Goal: Find specific page/section: Find specific page/section

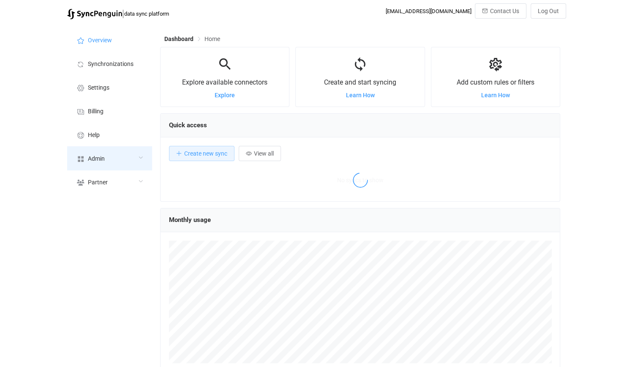
scroll to position [164, 400]
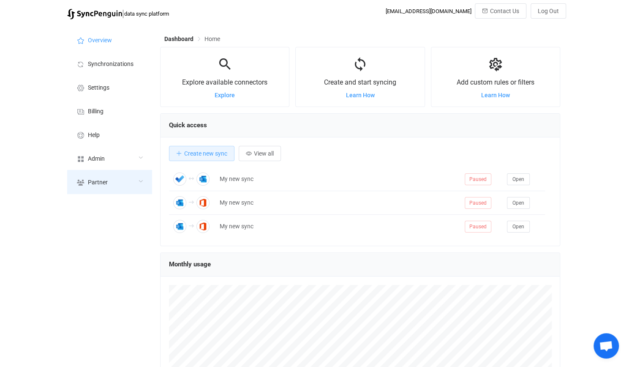
click at [114, 173] on div "Partner" at bounding box center [109, 182] width 85 height 24
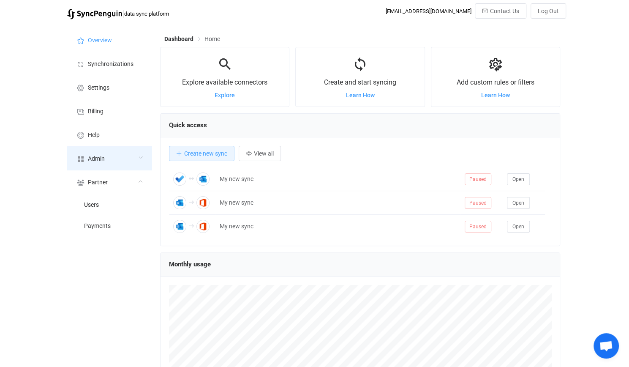
click at [116, 166] on div "Admin" at bounding box center [109, 158] width 85 height 24
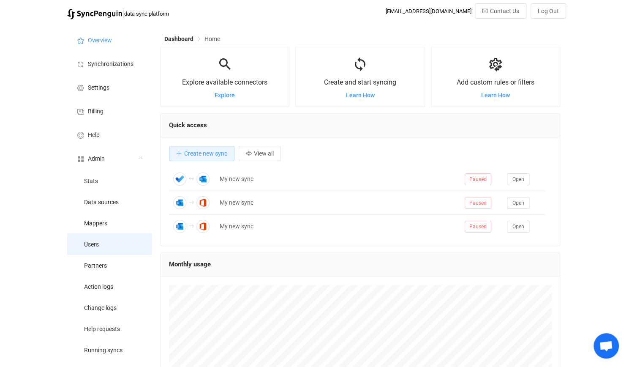
click at [110, 237] on li "Users" at bounding box center [109, 243] width 85 height 21
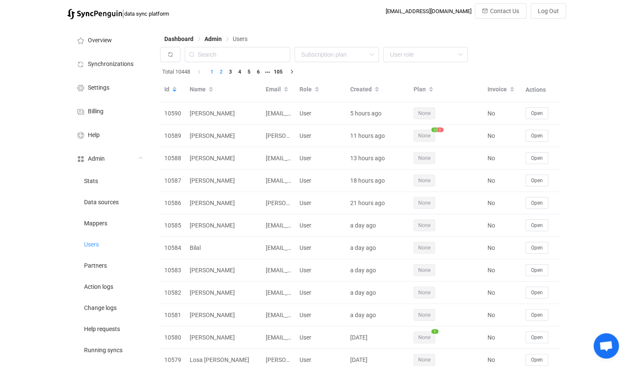
click at [223, 69] on li "2" at bounding box center [220, 71] width 9 height 9
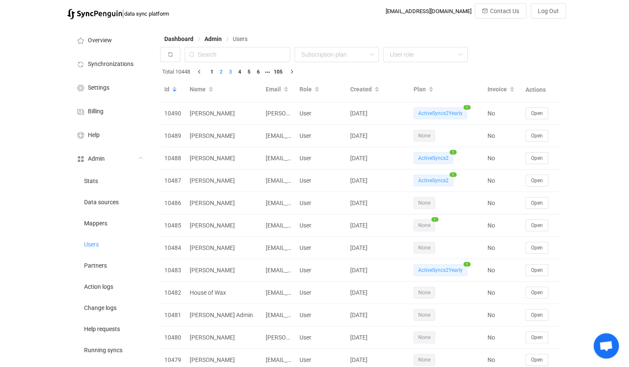
click at [231, 70] on li "3" at bounding box center [230, 71] width 9 height 9
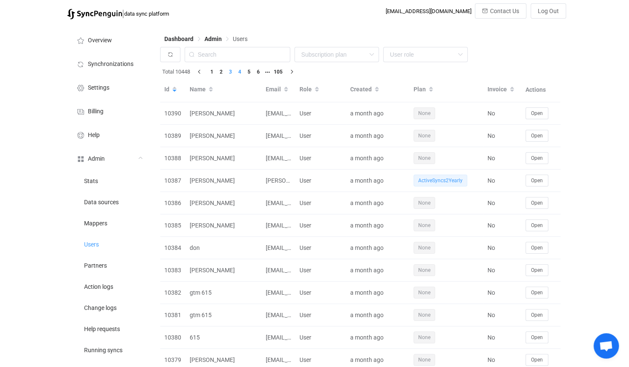
click at [243, 70] on li "4" at bounding box center [239, 71] width 9 height 9
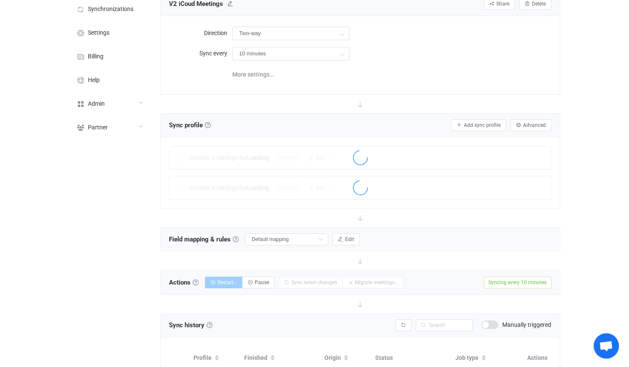
scroll to position [211, 0]
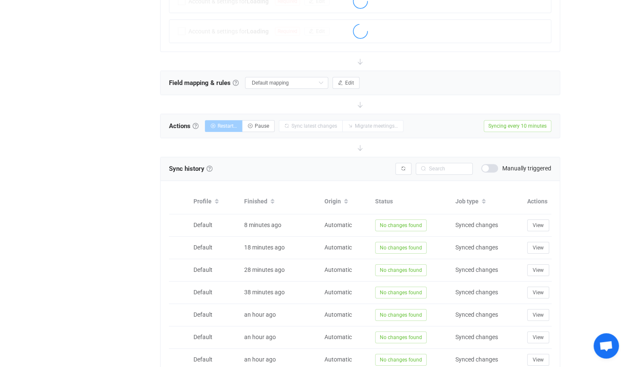
click at [120, 175] on div "Overview Synchronizations Settings Billing Help Admin Stats Data sources Mapper…" at bounding box center [109, 151] width 93 height 679
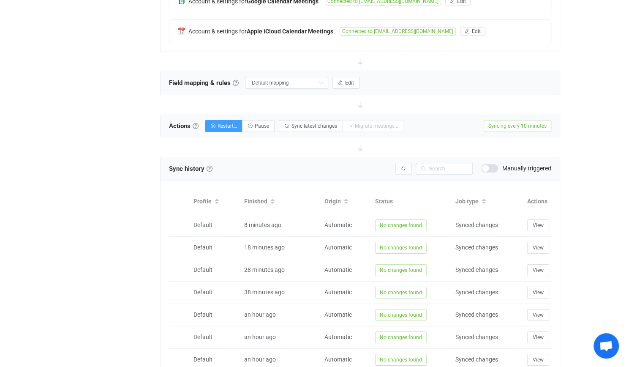
scroll to position [0, 0]
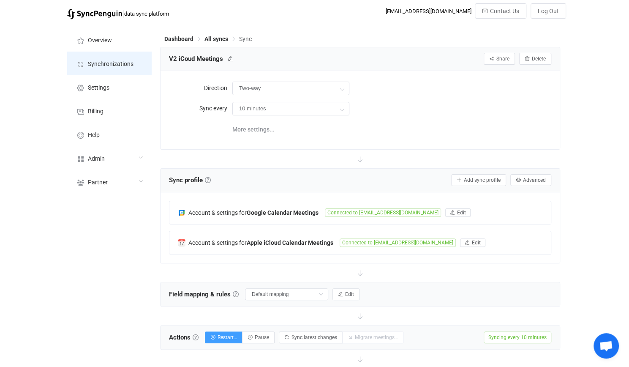
click at [134, 72] on li "Synchronizations" at bounding box center [109, 64] width 85 height 24
